Goal: Transaction & Acquisition: Purchase product/service

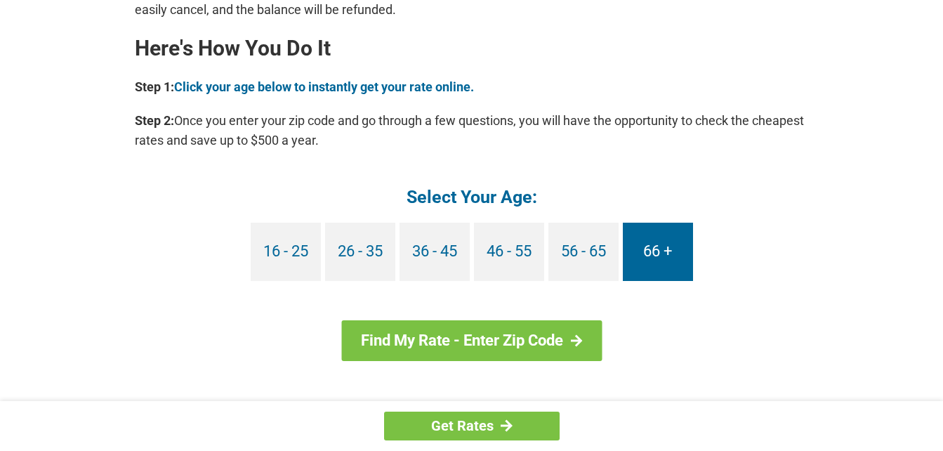
scroll to position [1334, 0]
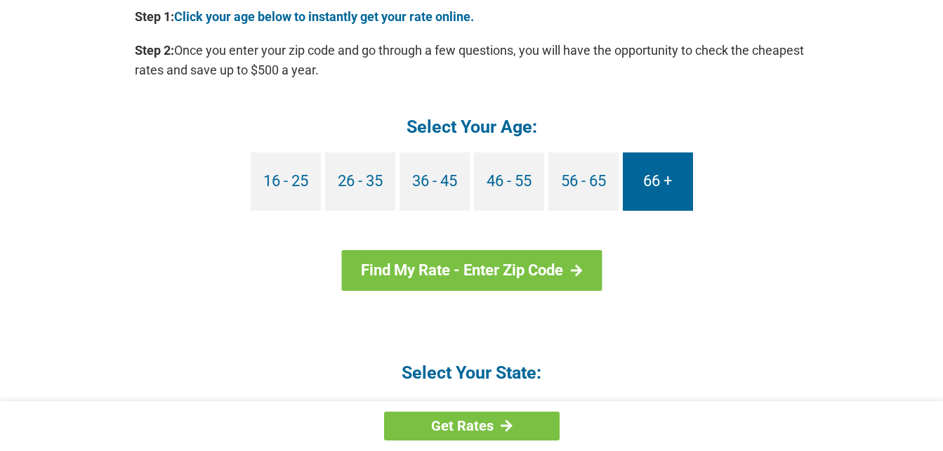
click at [672, 181] on link "66 +" at bounding box center [658, 181] width 70 height 58
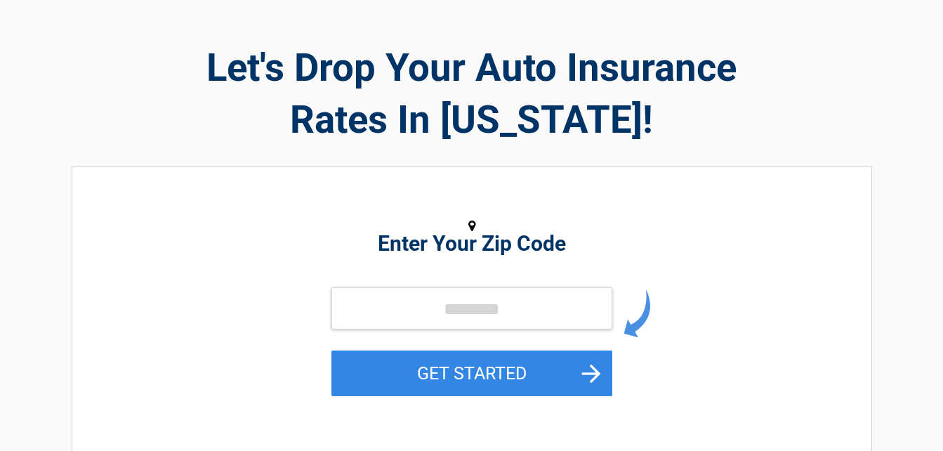
scroll to position [70, 0]
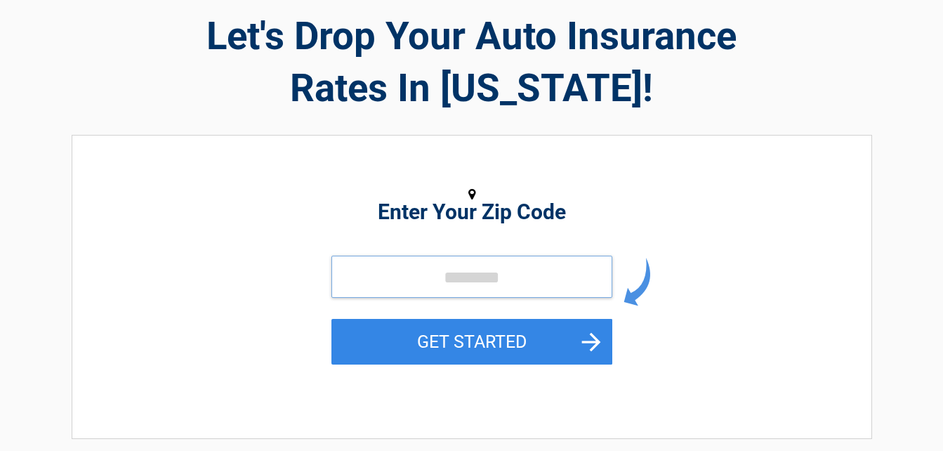
click at [395, 275] on input "tel" at bounding box center [471, 277] width 281 height 42
click at [417, 274] on input "tel" at bounding box center [471, 277] width 281 height 42
drag, startPoint x: 417, startPoint y: 274, endPoint x: 286, endPoint y: 227, distance: 138.5
click at [286, 227] on div "Enter Your Zip Code GET STARTED" at bounding box center [472, 280] width 644 height 260
